Goal: Task Accomplishment & Management: Use online tool/utility

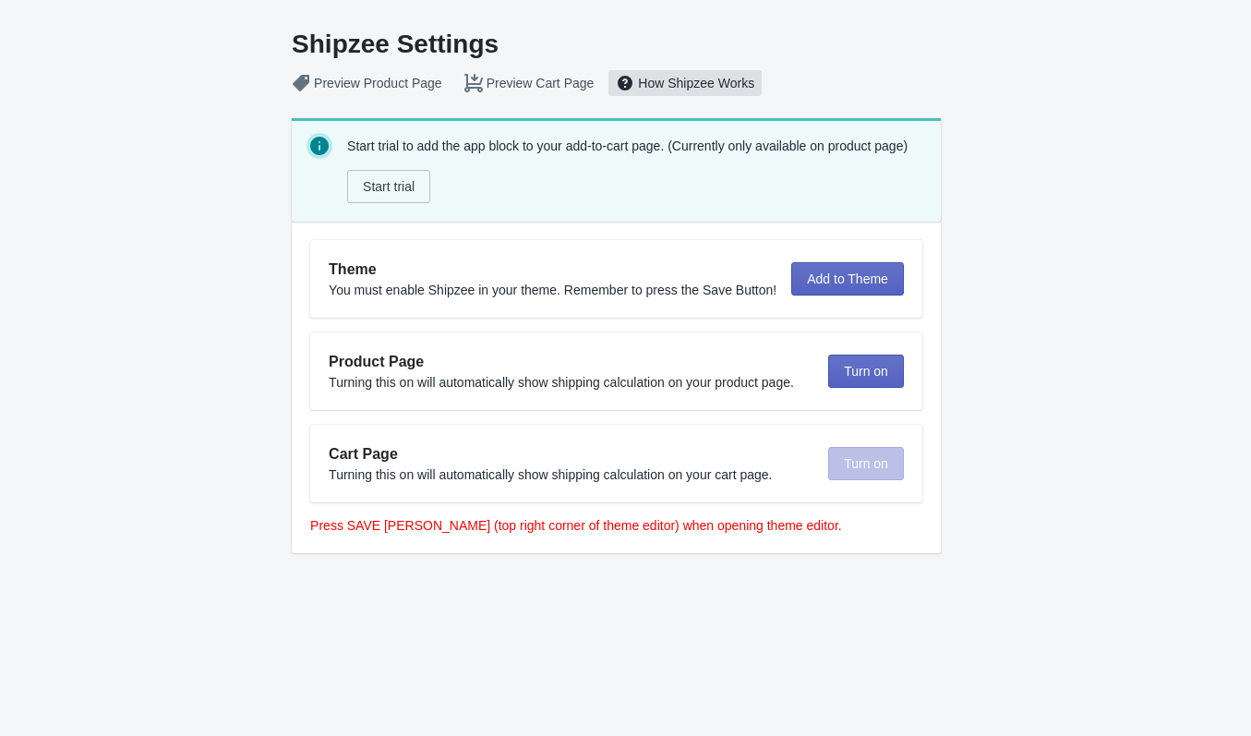
click at [703, 78] on button "How Shipzee Works" at bounding box center [685, 82] width 161 height 33
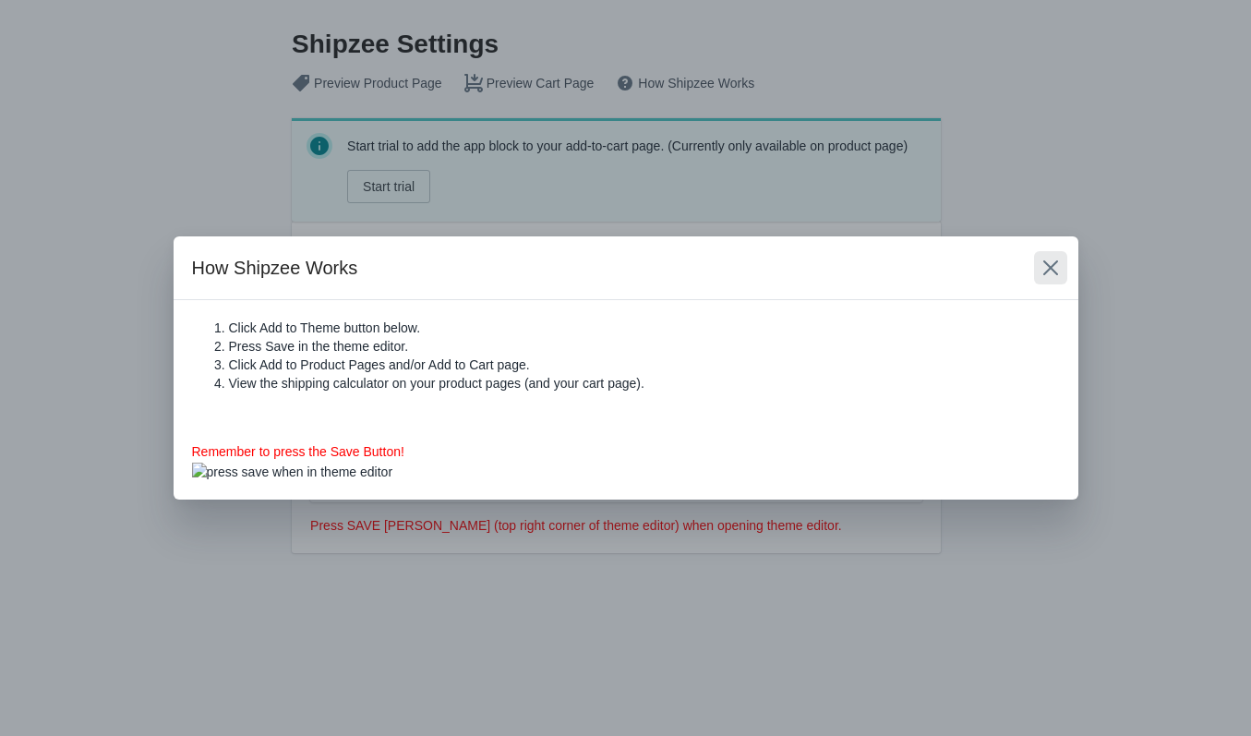
click at [1044, 264] on icon "Close" at bounding box center [1050, 267] width 18 height 18
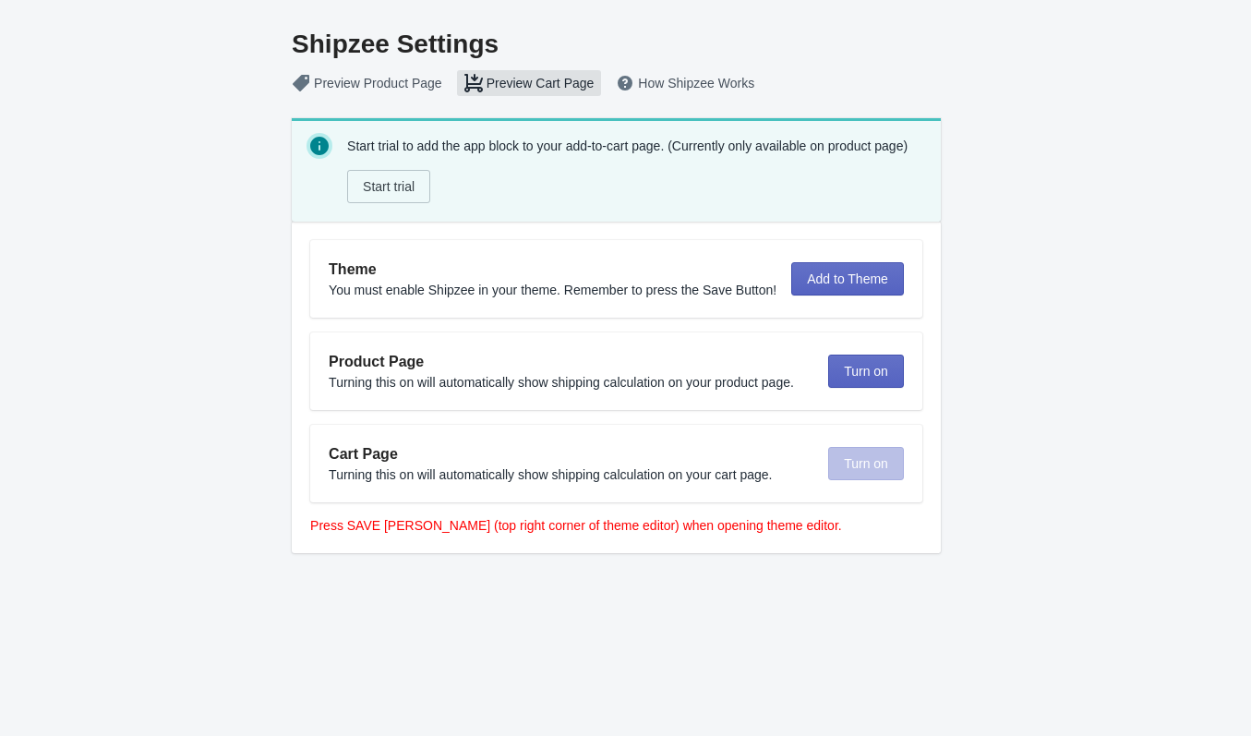
click at [500, 78] on button "Preview Cart Page" at bounding box center [529, 82] width 152 height 33
click at [1024, 440] on div "Shipzee Settings Preview Product Page Preview Cart Page How Shipzee Works Start…" at bounding box center [616, 285] width 1210 height 571
drag, startPoint x: 374, startPoint y: 145, endPoint x: 673, endPoint y: 132, distance: 299.3
click at [680, 138] on div "Start trial to add the app block to your add-to-cart page. (Currently only avai…" at bounding box center [636, 170] width 579 height 74
drag, startPoint x: 450, startPoint y: 293, endPoint x: 700, endPoint y: 293, distance: 249.2
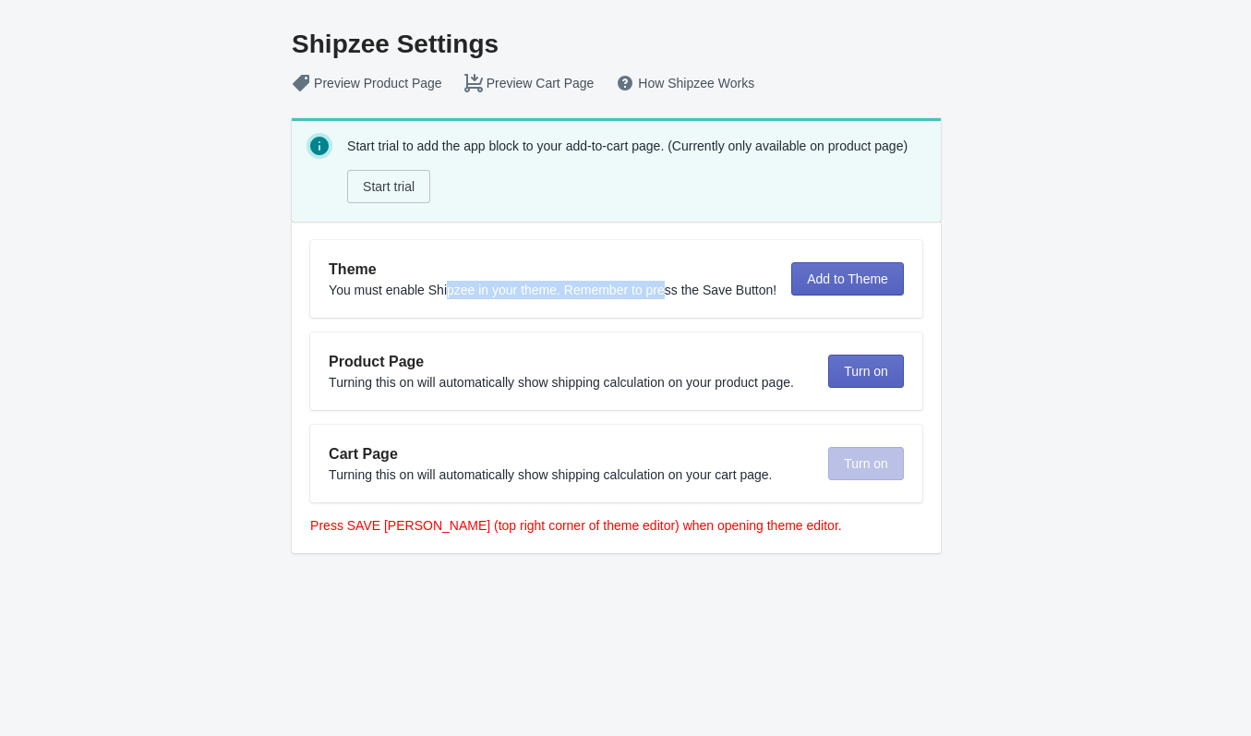
click at [670, 293] on div "Theme You must enable Shipzee in your theme. Remember to press the Save Button!" at bounding box center [553, 278] width 448 height 41
click at [821, 278] on span "Add to Theme" at bounding box center [847, 278] width 81 height 15
